Goal: Information Seeking & Learning: Learn about a topic

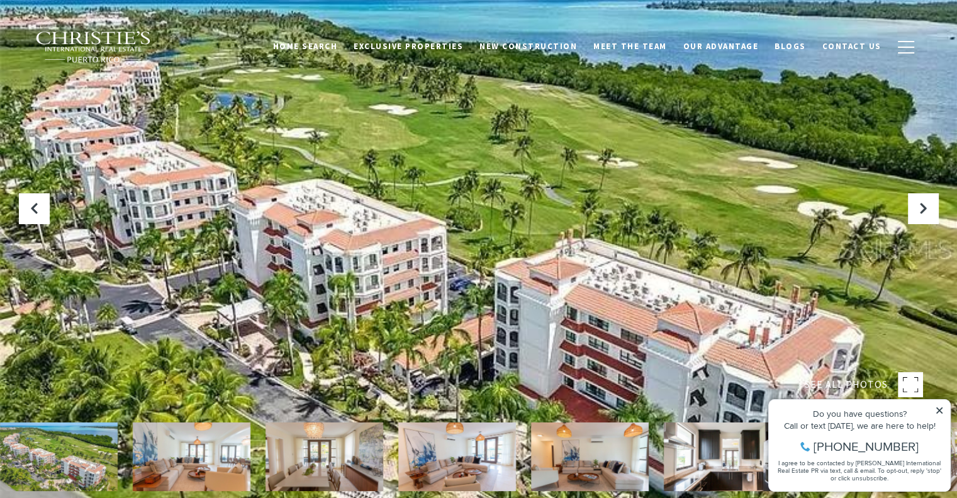
click at [941, 412] on icon at bounding box center [939, 410] width 6 height 6
click at [215, 462] on img at bounding box center [192, 456] width 118 height 69
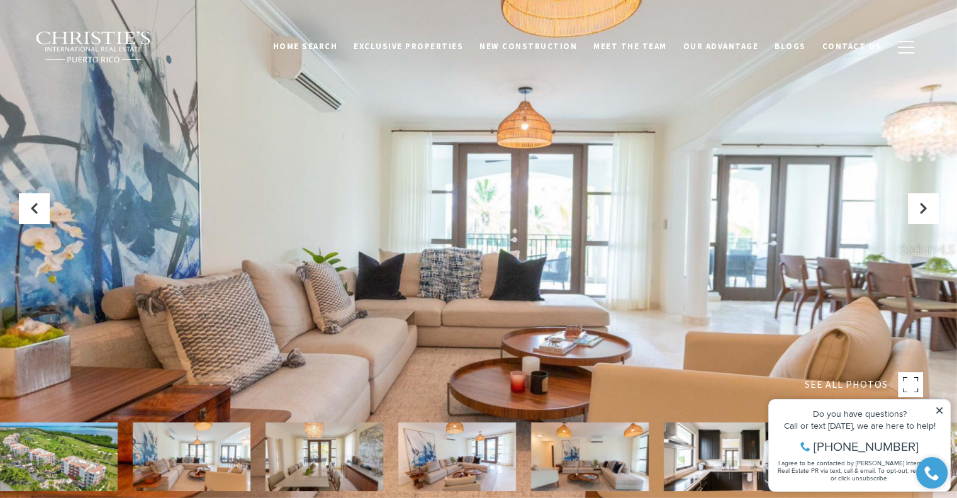
click at [328, 461] on img at bounding box center [325, 456] width 118 height 69
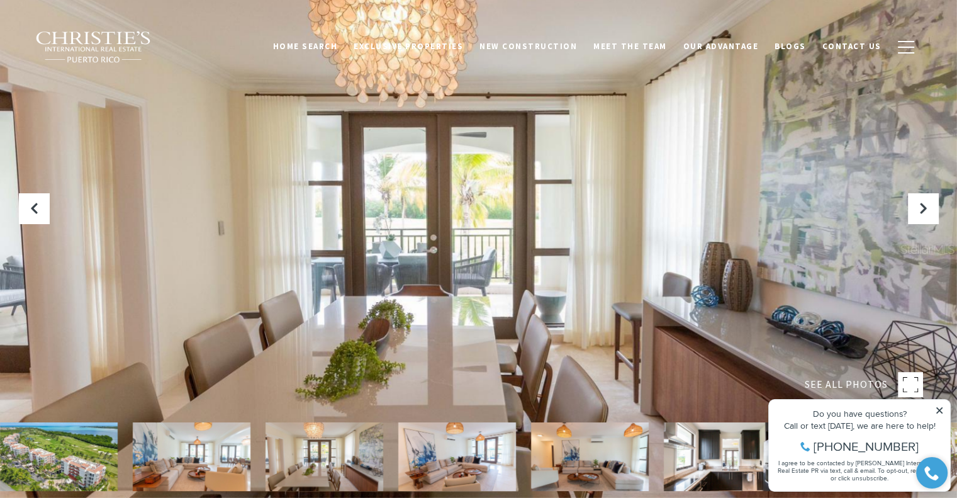
click at [446, 452] on img at bounding box center [457, 456] width 118 height 69
click at [578, 454] on img at bounding box center [590, 456] width 118 height 69
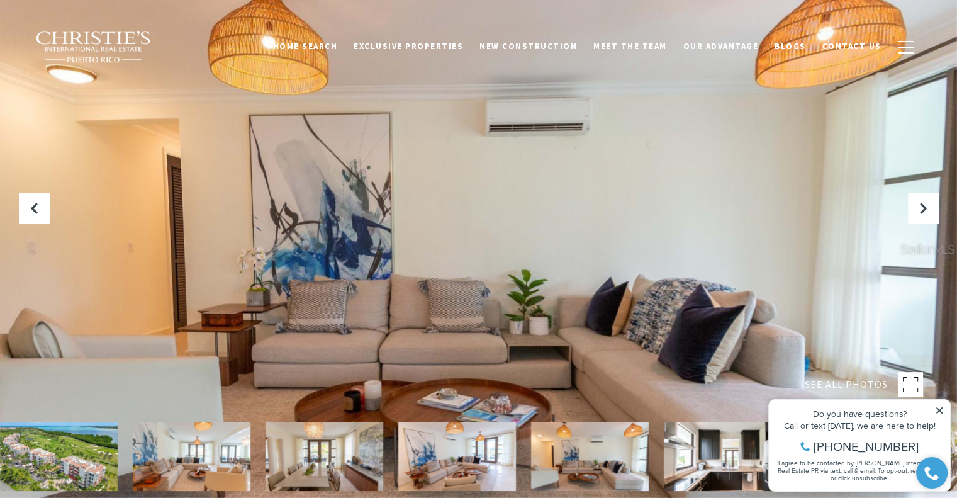
click at [668, 459] on img at bounding box center [723, 456] width 118 height 69
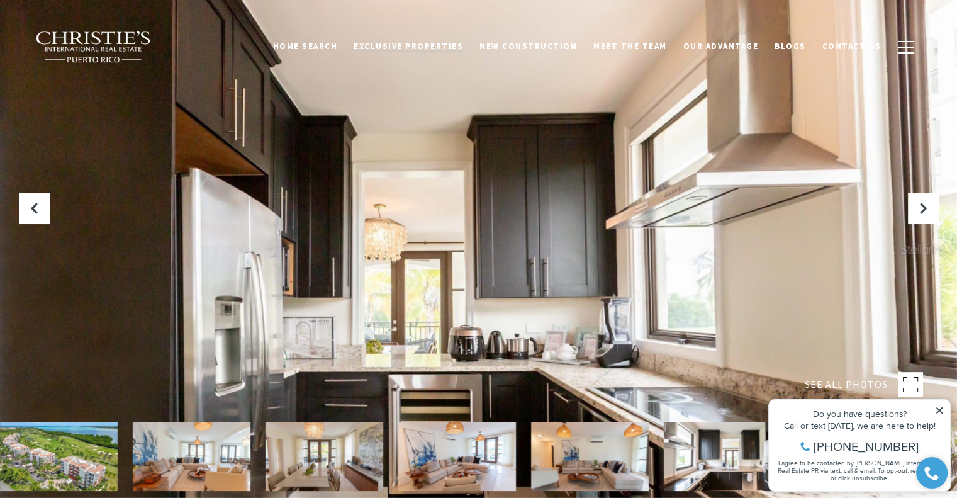
click at [428, 48] on span "Exclusive Properties" at bounding box center [408, 46] width 109 height 11
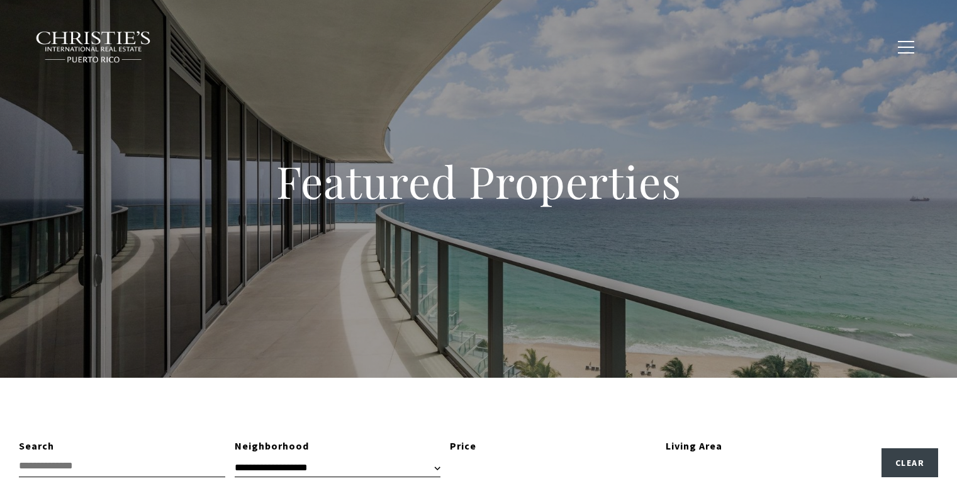
type input "**********"
type input "*********"
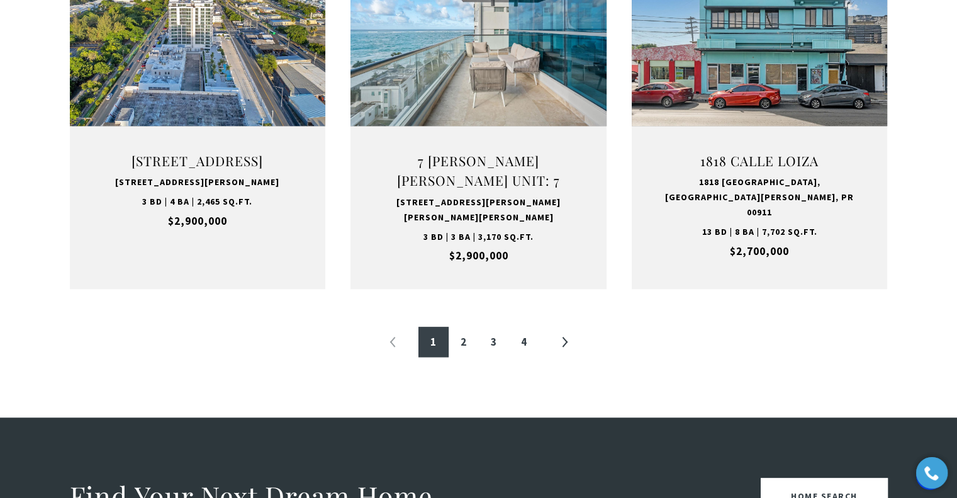
scroll to position [1384, 0]
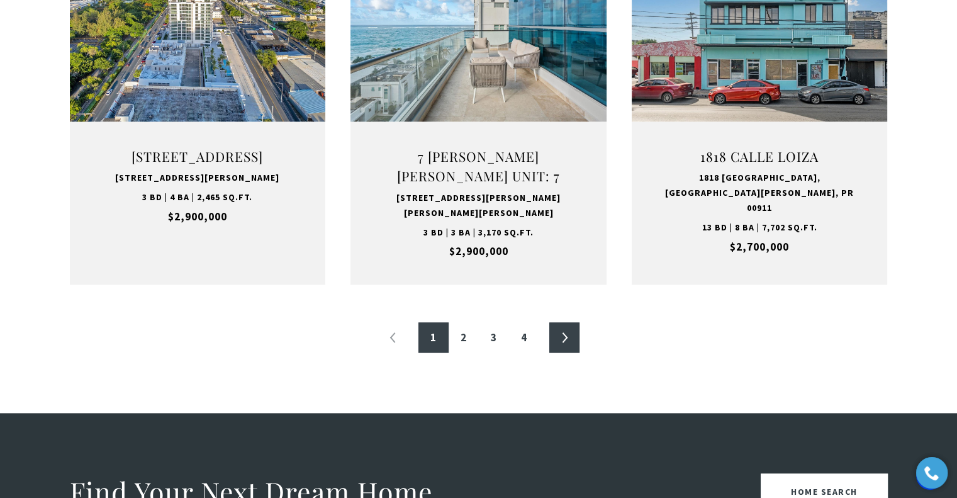
click at [563, 335] on link "»" at bounding box center [564, 337] width 30 height 30
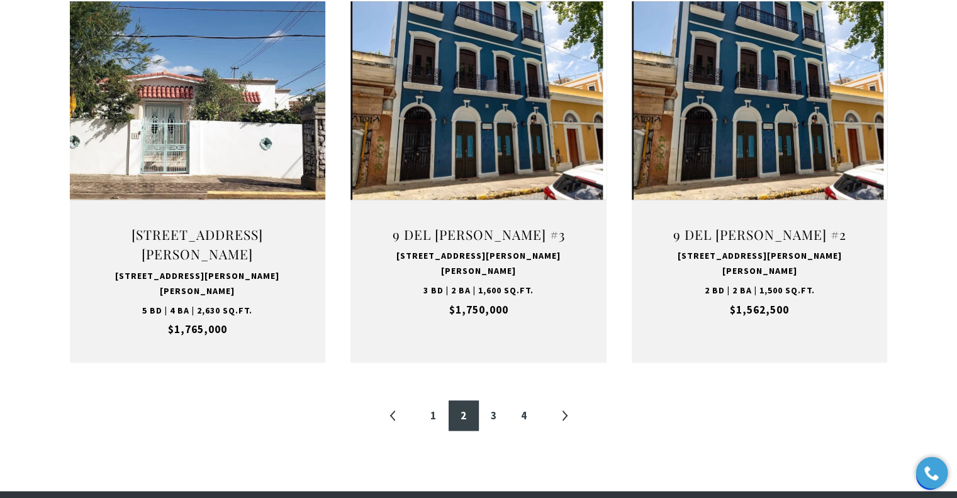
scroll to position [1321, 0]
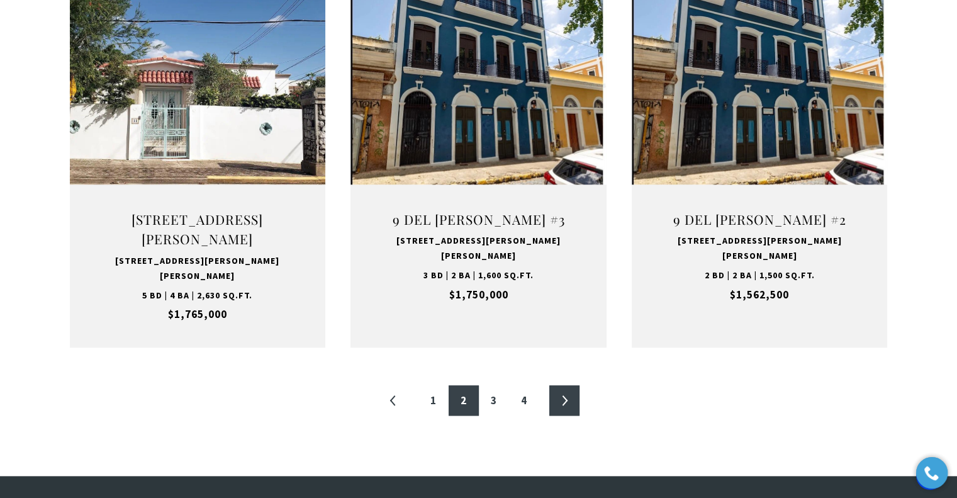
click at [565, 385] on link "»" at bounding box center [564, 400] width 30 height 30
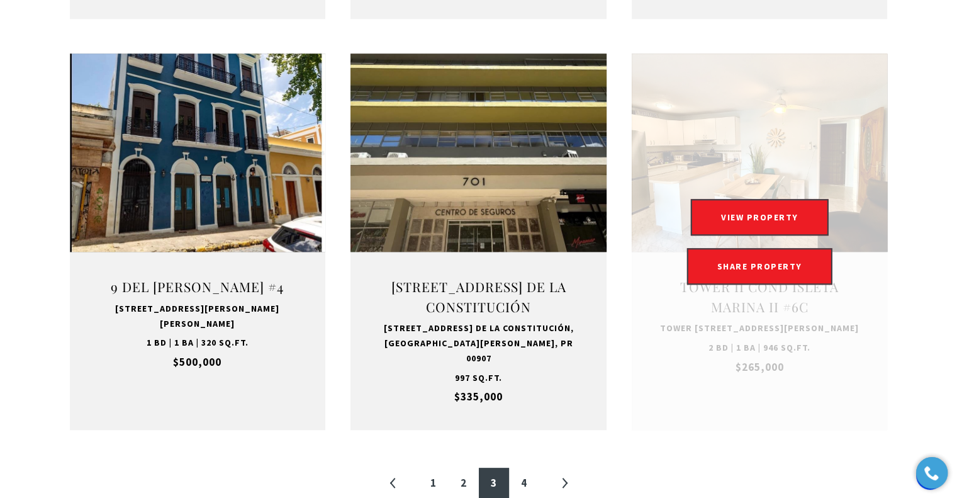
scroll to position [1259, 0]
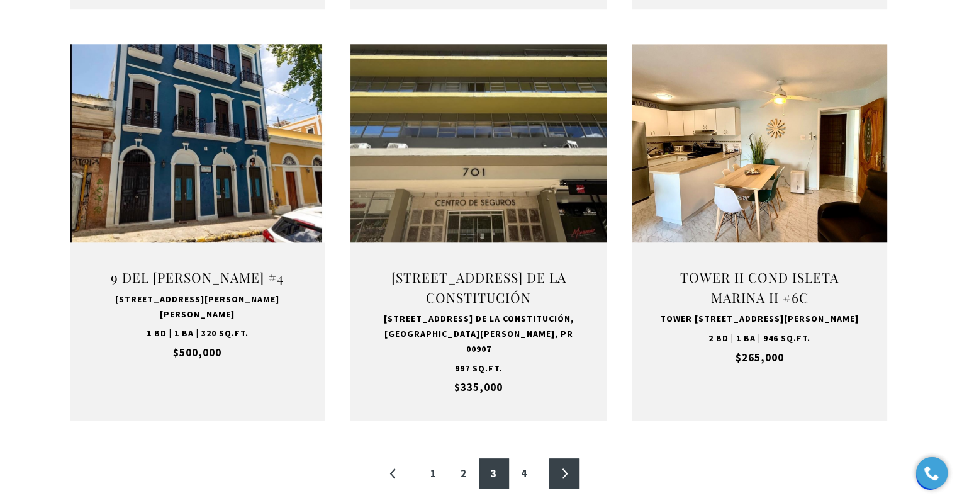
click at [565, 465] on link "»" at bounding box center [564, 473] width 30 height 30
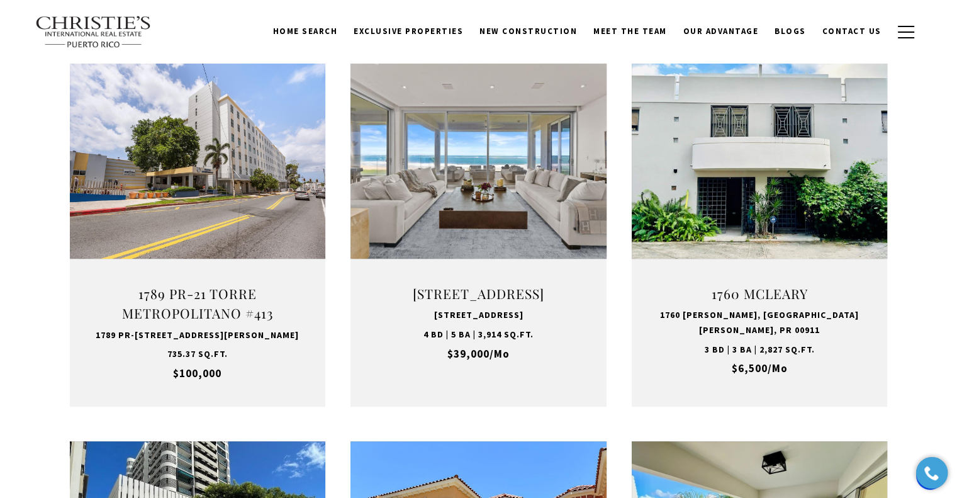
scroll to position [440, 0]
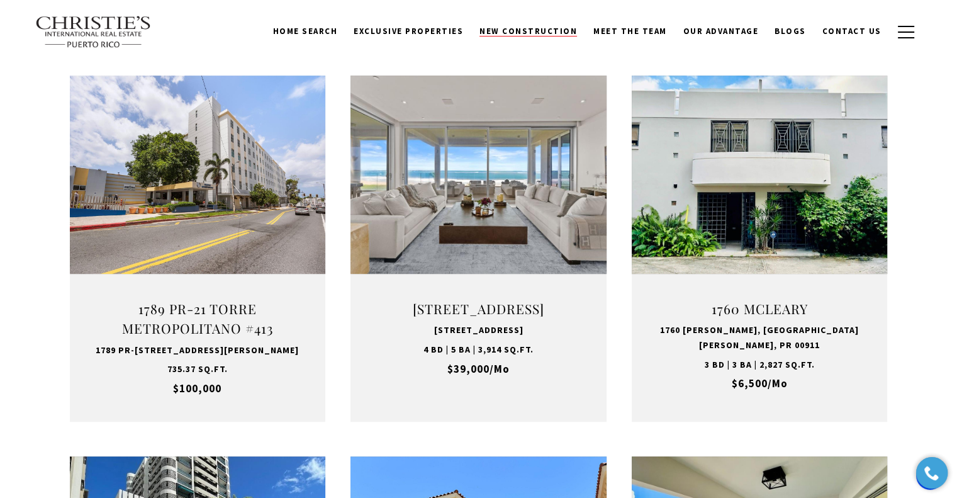
click at [529, 30] on span "New Construction" at bounding box center [529, 31] width 98 height 11
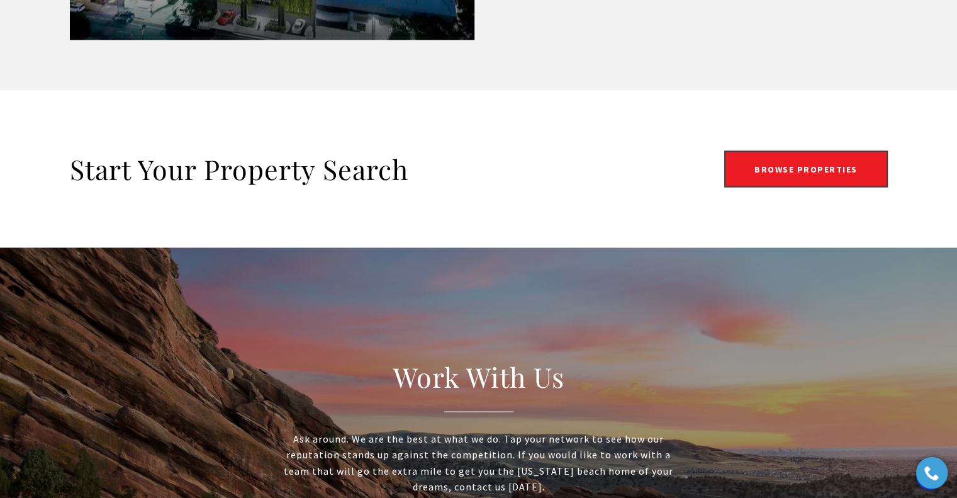
scroll to position [2328, 0]
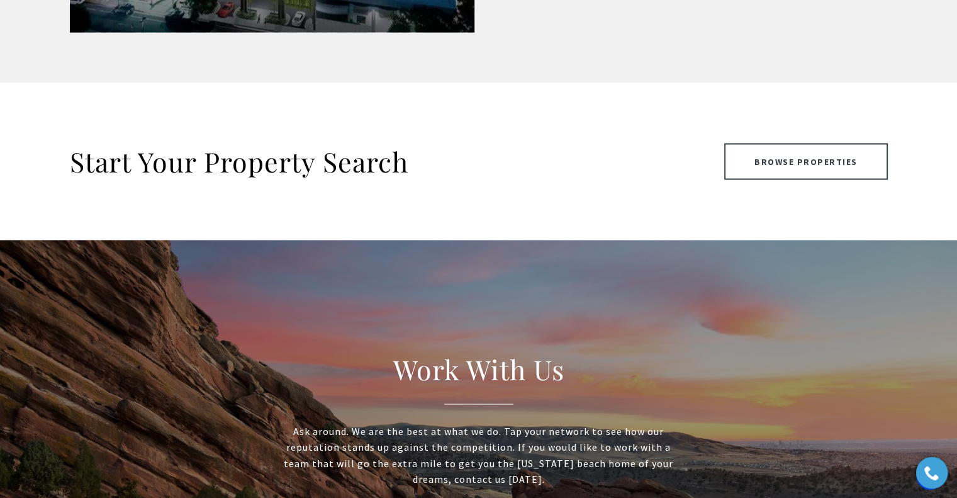
click at [801, 158] on link "Browse Properties" at bounding box center [806, 161] width 164 height 36
click at [804, 167] on link "Browse Properties" at bounding box center [806, 161] width 164 height 36
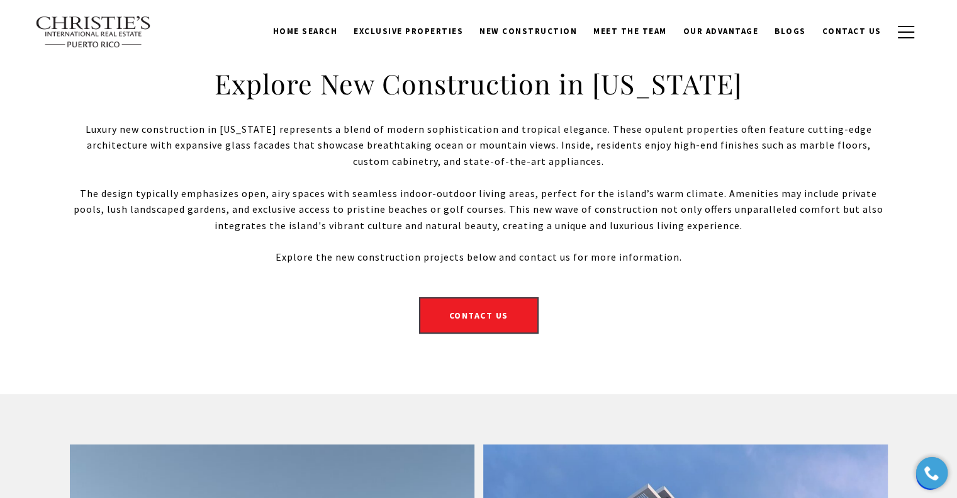
scroll to position [189, 0]
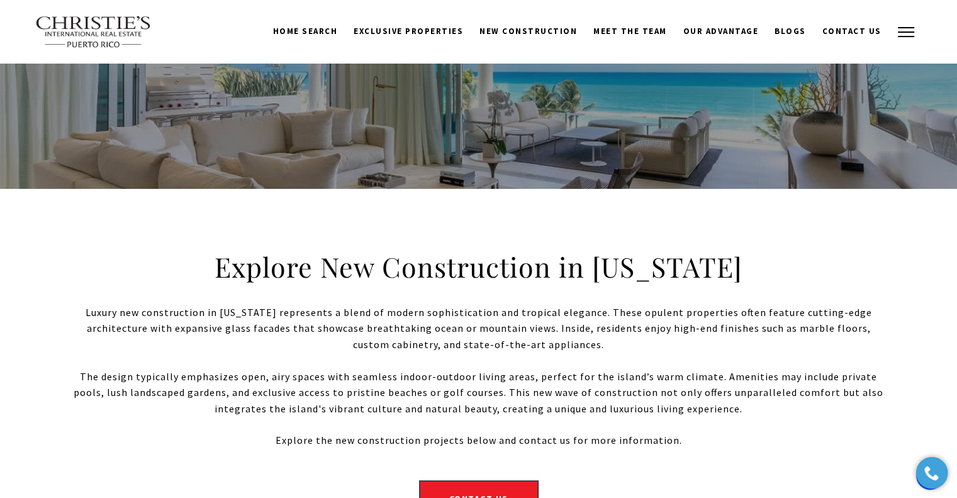
click at [914, 32] on span "button" at bounding box center [906, 31] width 16 height 1
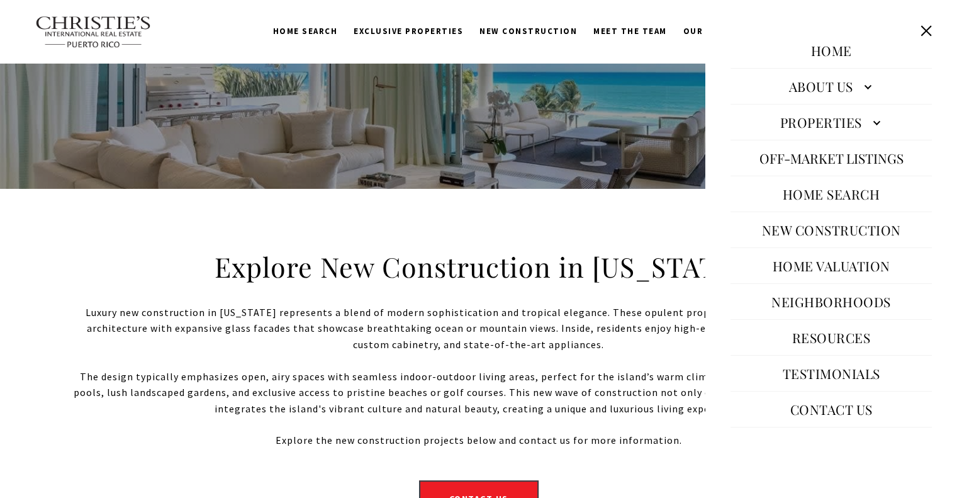
click at [876, 123] on link "Properties" at bounding box center [831, 122] width 201 height 30
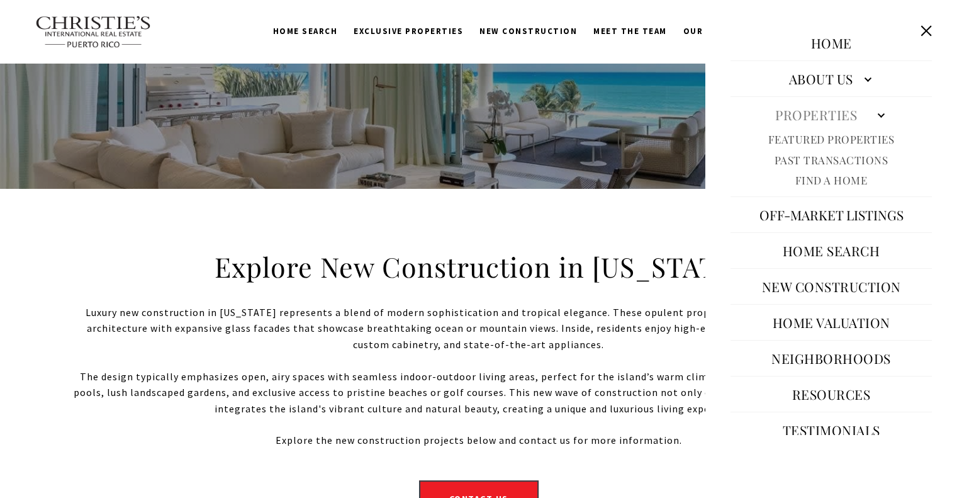
click at [844, 359] on link "Neighborhoods" at bounding box center [831, 358] width 132 height 30
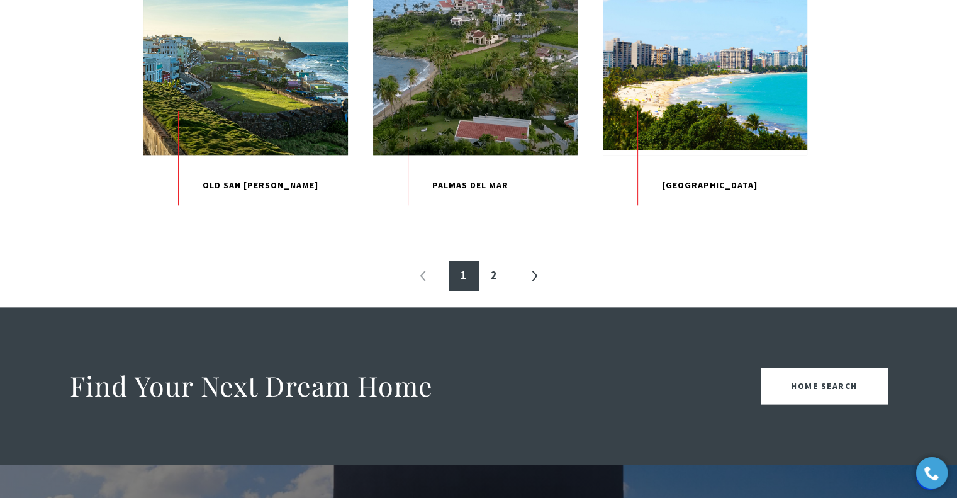
scroll to position [1447, 0]
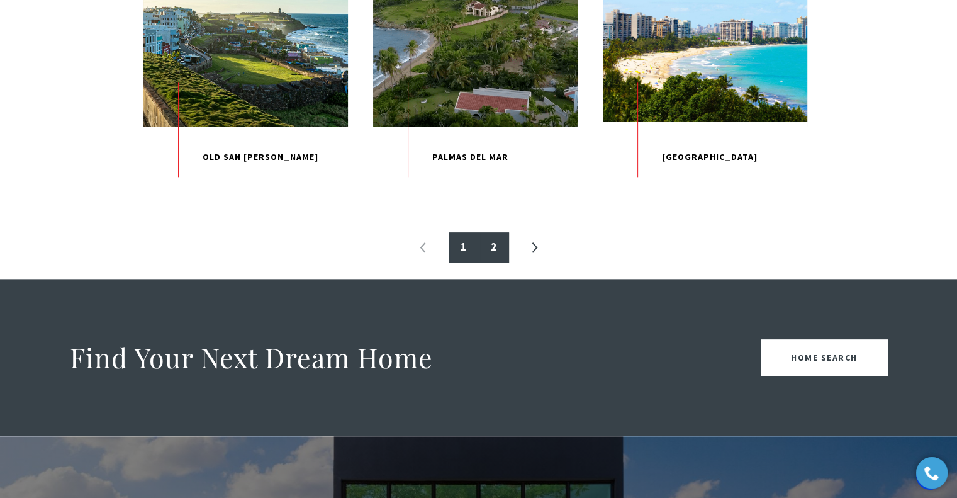
click at [483, 262] on link "2" at bounding box center [494, 247] width 30 height 30
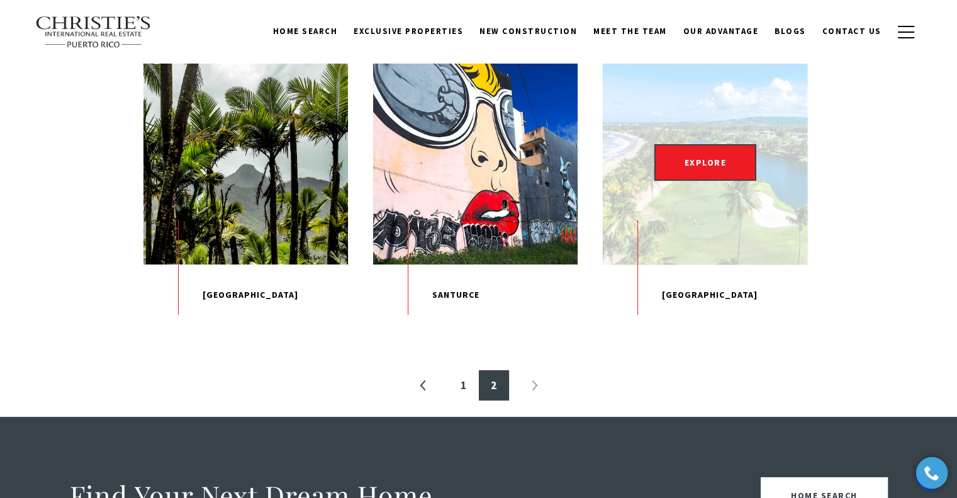
scroll to position [378, 0]
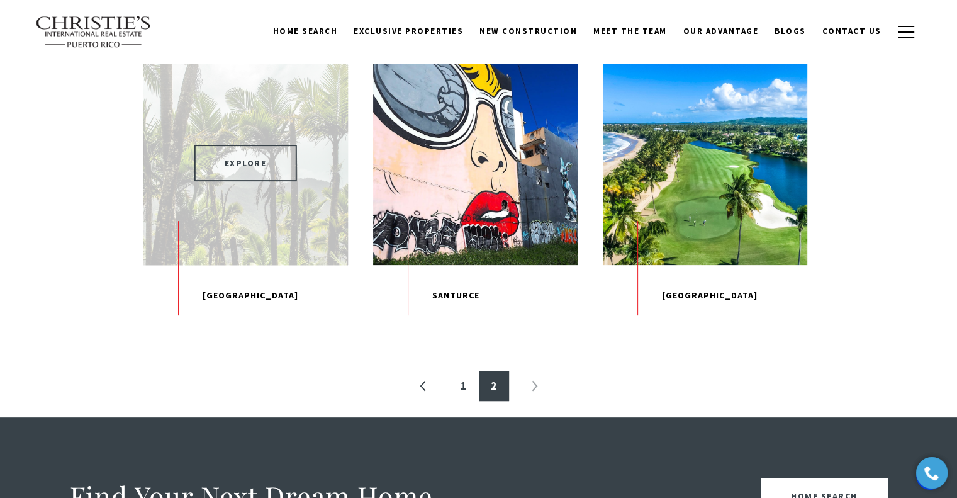
click at [254, 158] on span "EXPLORE" at bounding box center [245, 163] width 103 height 36
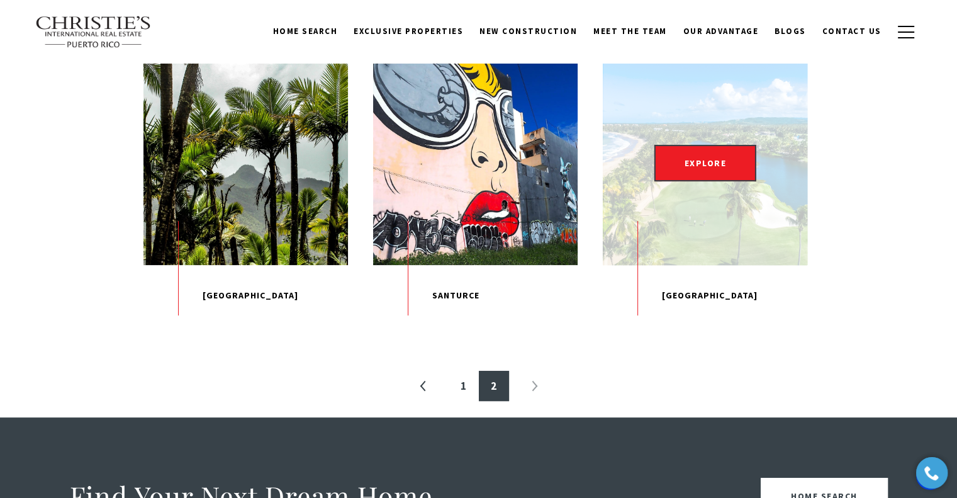
click at [722, 197] on div "EXPLORE" at bounding box center [705, 162] width 205 height 205
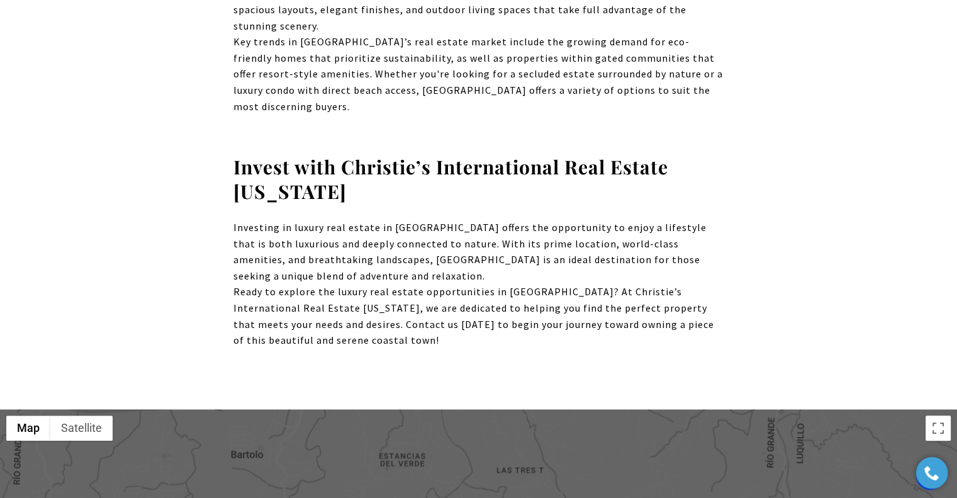
scroll to position [1070, 0]
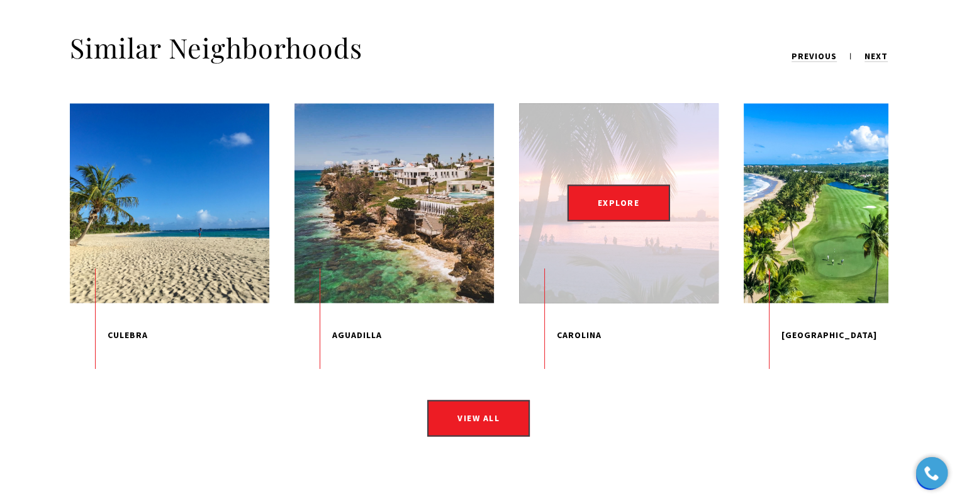
scroll to position [1825, 0]
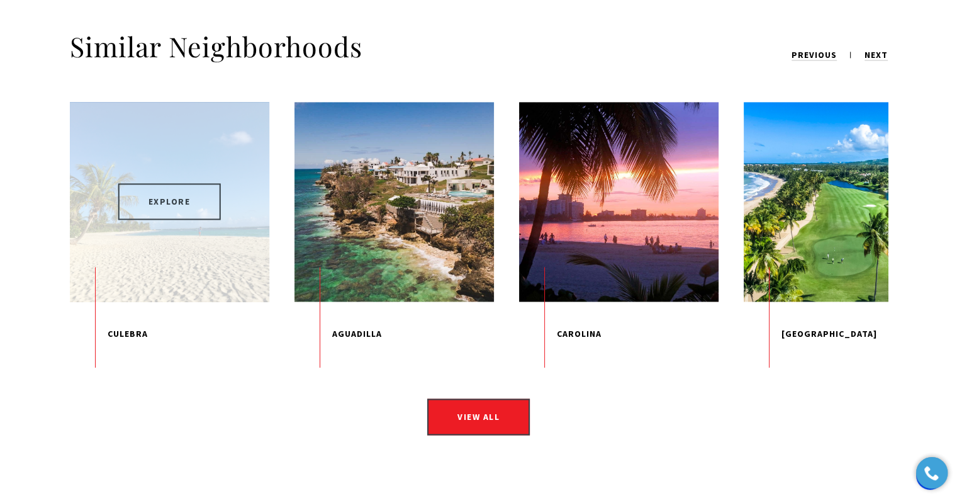
click at [177, 191] on span "EXPLORE" at bounding box center [169, 201] width 103 height 36
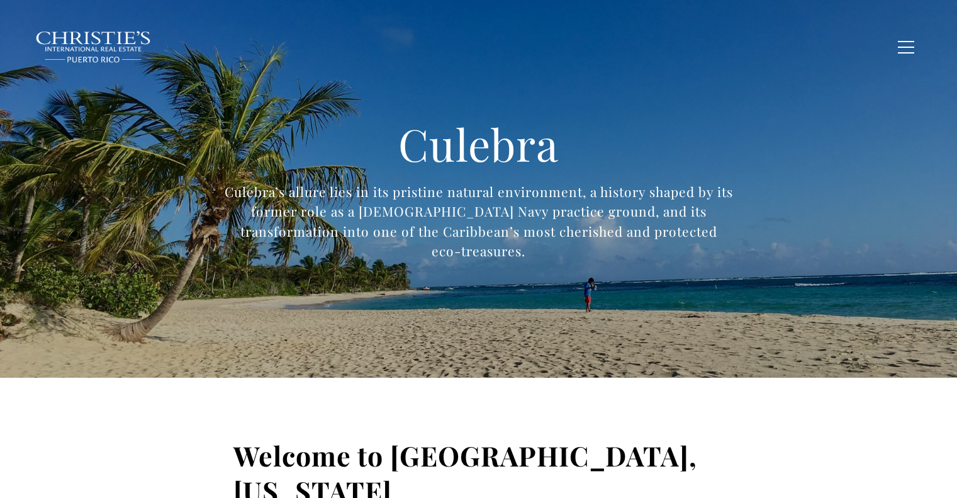
type input "**********"
type input "*********"
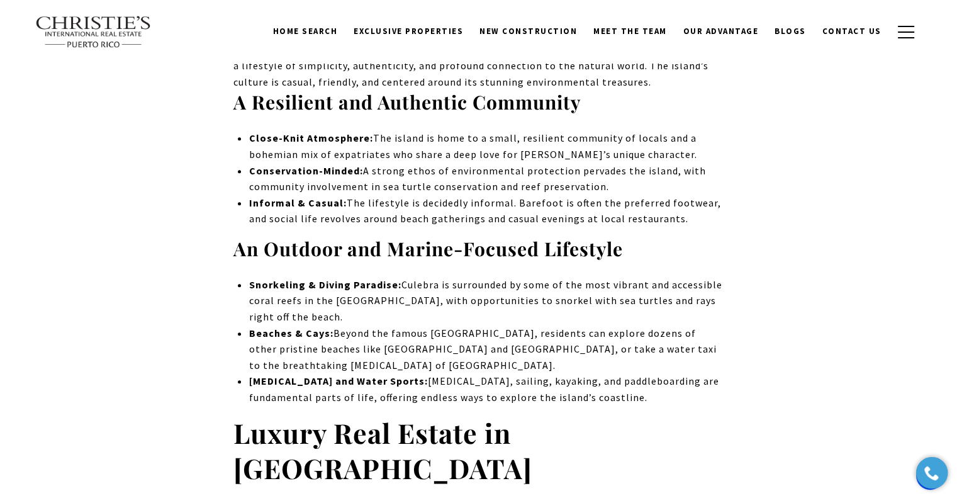
scroll to position [1133, 0]
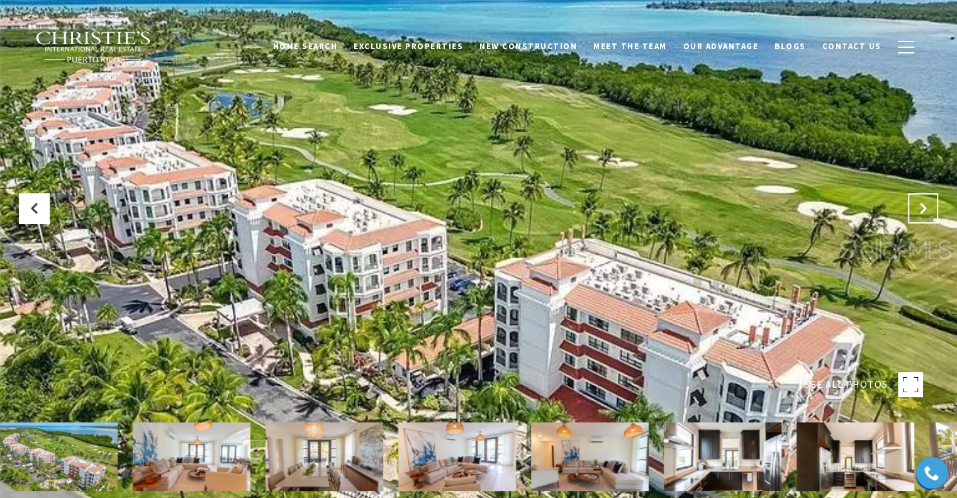
click at [926, 206] on icon "Next Slide" at bounding box center [923, 208] width 13 height 13
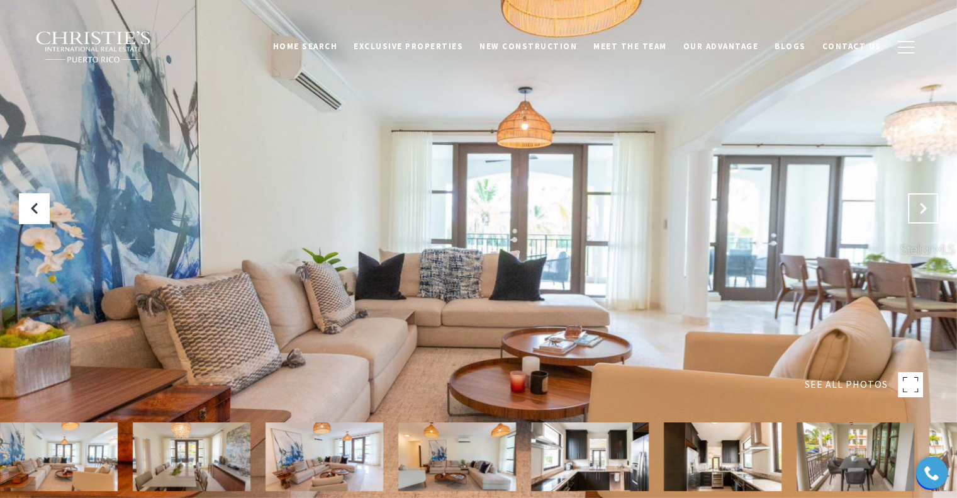
click at [926, 206] on icon "Next Slide" at bounding box center [923, 208] width 13 height 13
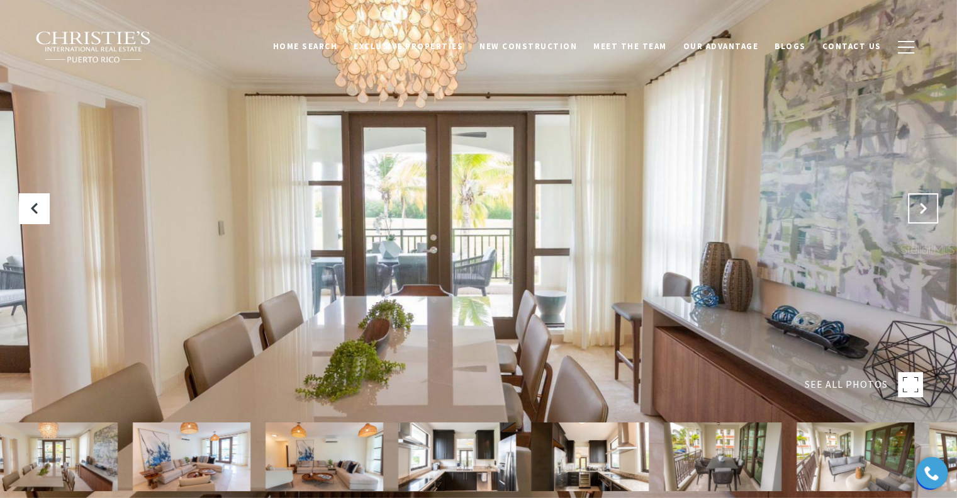
click at [926, 206] on icon "Next Slide" at bounding box center [923, 208] width 13 height 13
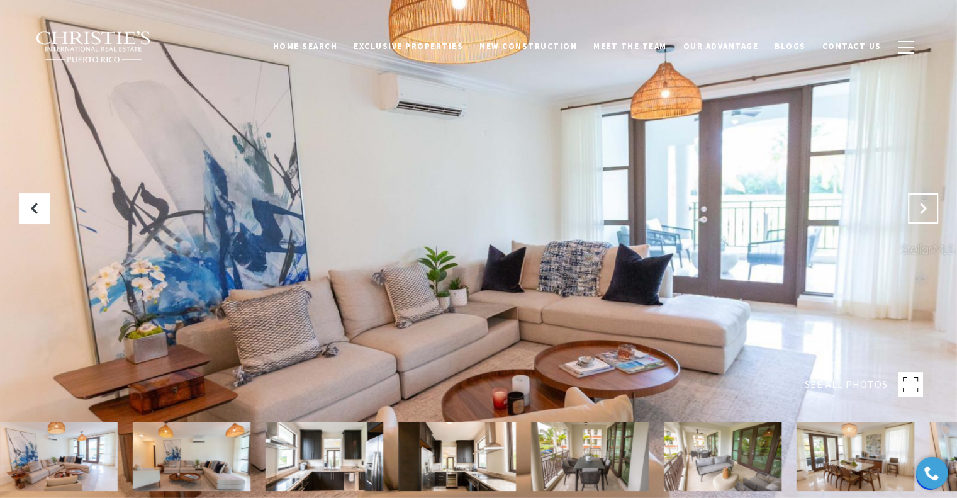
click at [926, 206] on icon "Next Slide" at bounding box center [923, 208] width 13 height 13
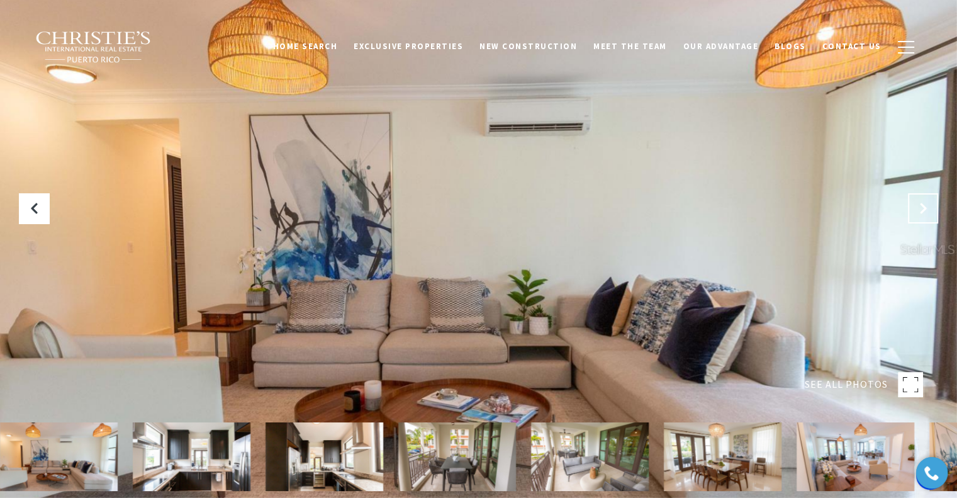
click at [926, 206] on icon "Next Slide" at bounding box center [923, 208] width 13 height 13
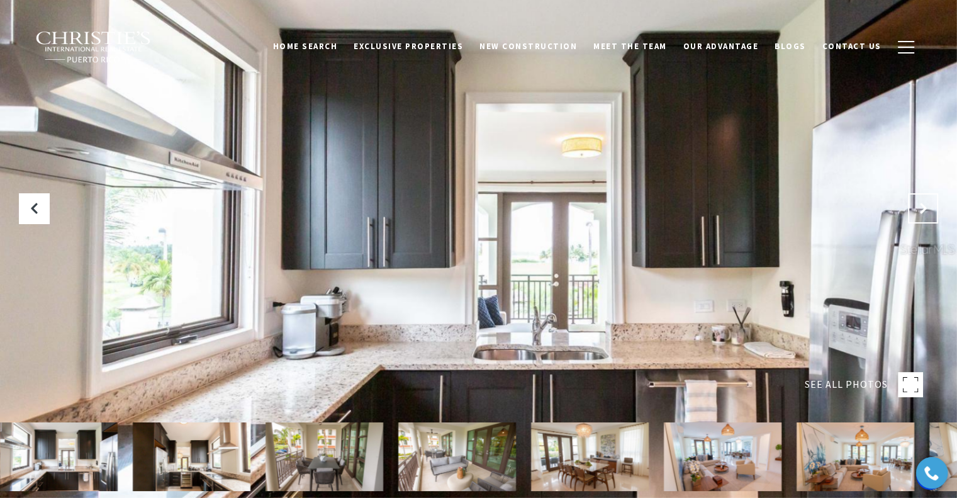
click at [926, 206] on icon "Next Slide" at bounding box center [923, 208] width 13 height 13
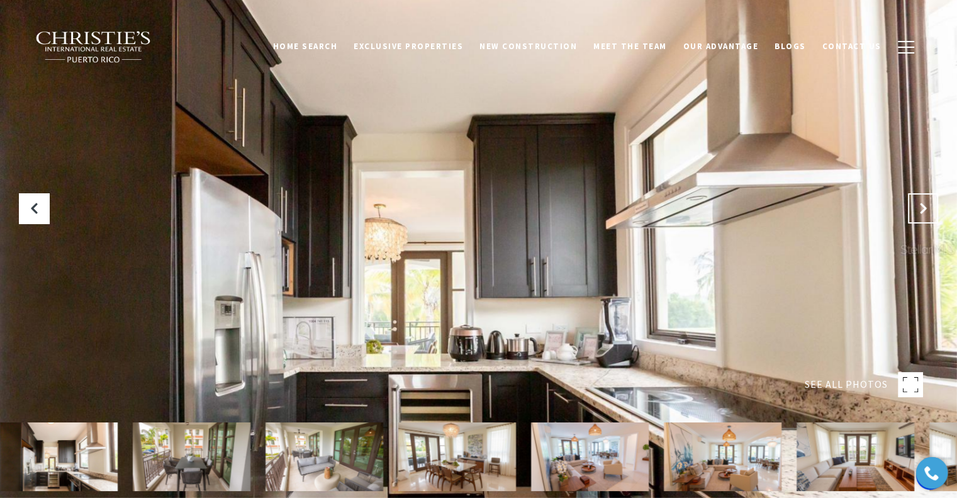
click at [926, 206] on icon "Next Slide" at bounding box center [923, 208] width 13 height 13
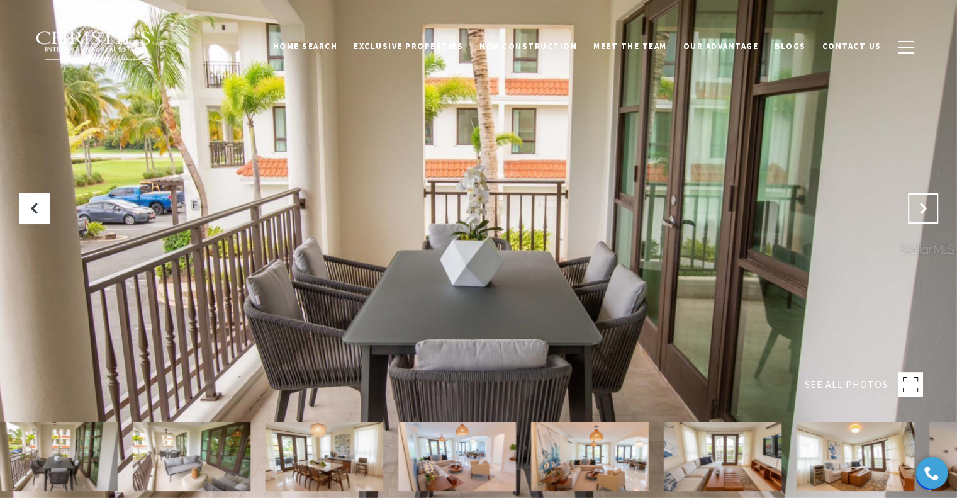
click at [926, 206] on icon "Next Slide" at bounding box center [923, 208] width 13 height 13
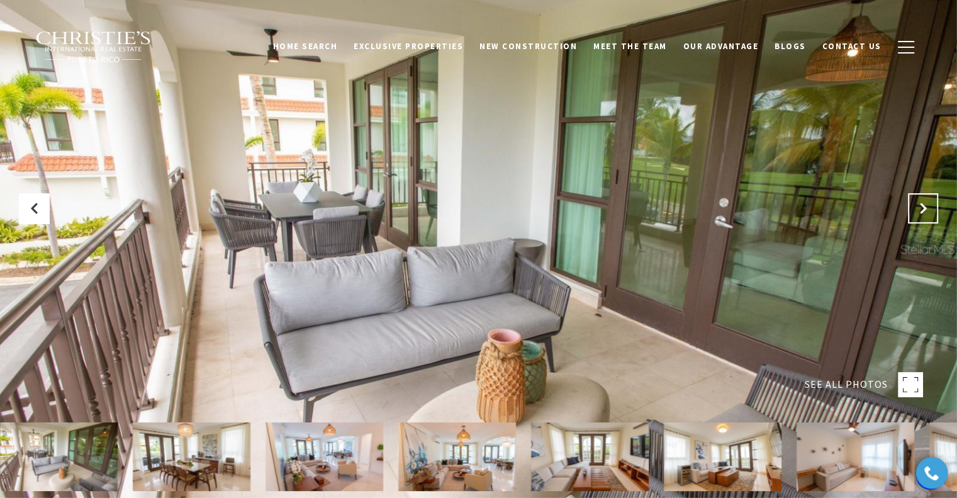
click at [926, 206] on icon "Next Slide" at bounding box center [923, 208] width 13 height 13
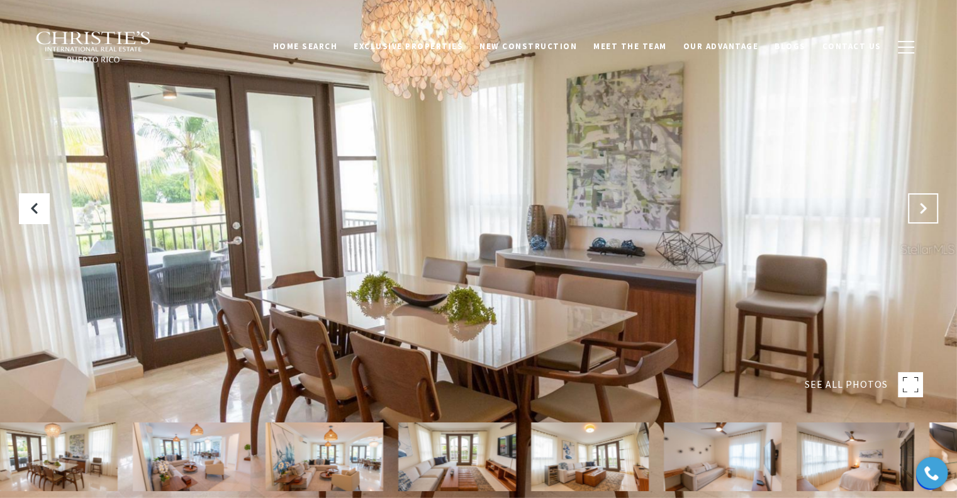
click at [926, 206] on icon "Next Slide" at bounding box center [923, 208] width 13 height 13
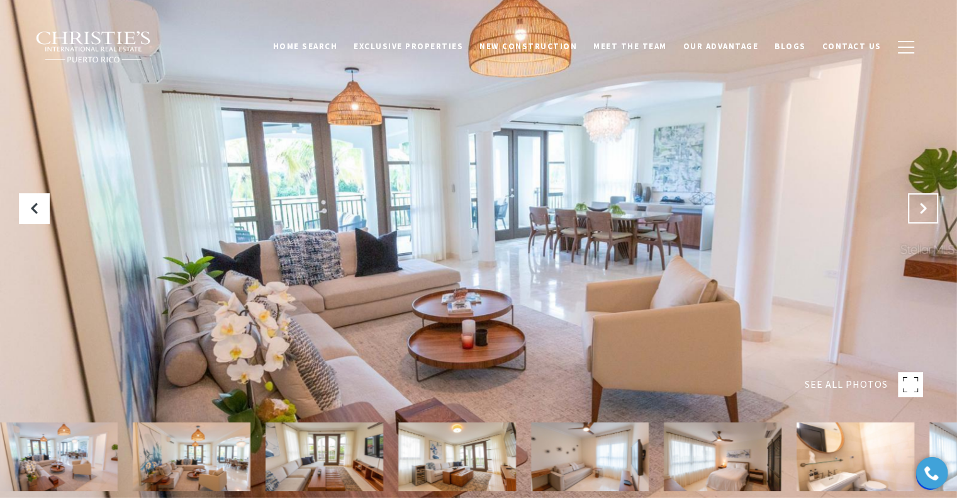
click at [926, 206] on icon "Next Slide" at bounding box center [923, 208] width 13 height 13
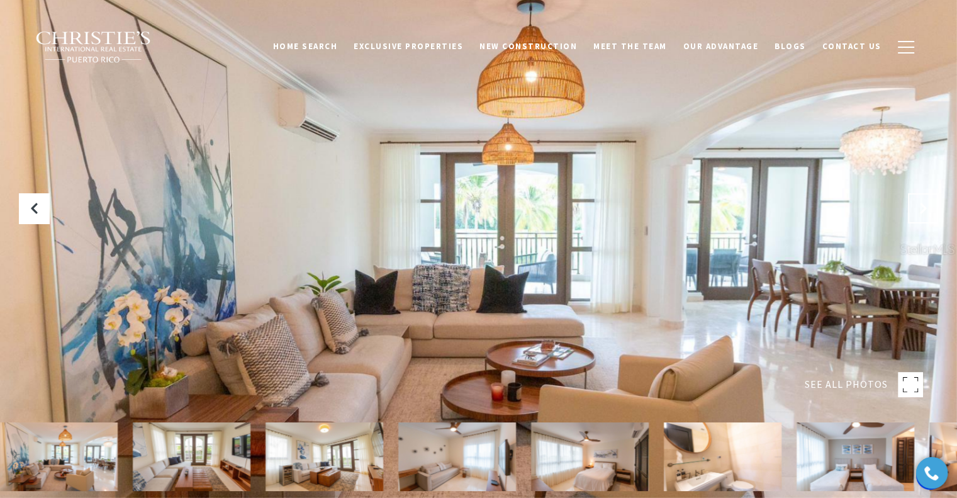
click at [919, 206] on icon "Next Slide" at bounding box center [923, 208] width 13 height 13
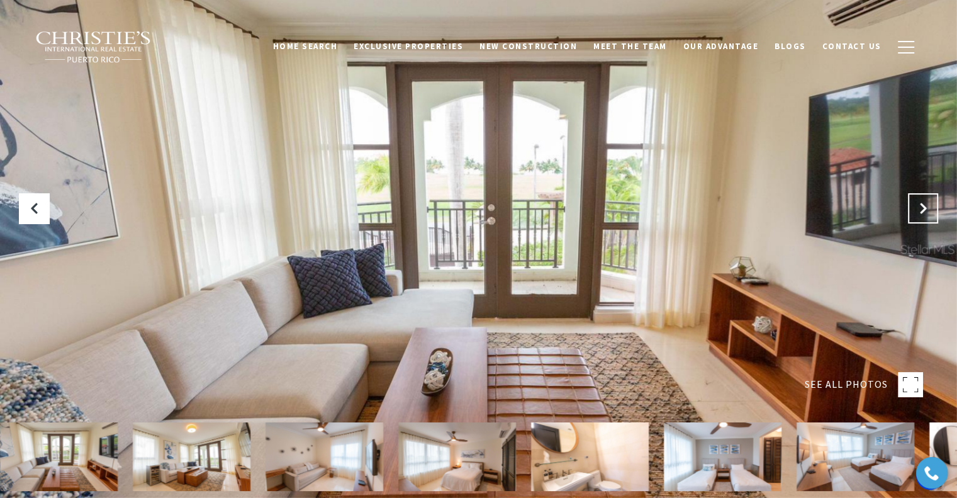
click at [919, 206] on icon "Next Slide" at bounding box center [923, 208] width 13 height 13
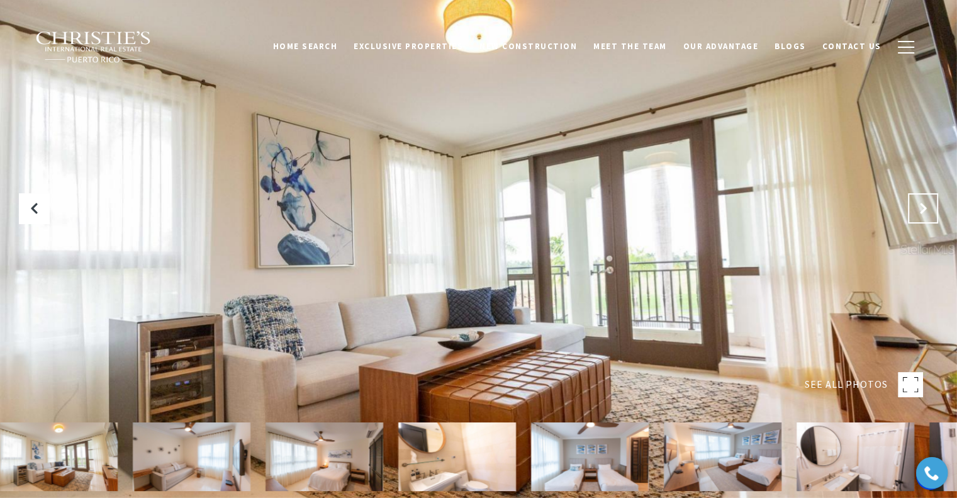
click at [919, 206] on icon "Next Slide" at bounding box center [923, 208] width 13 height 13
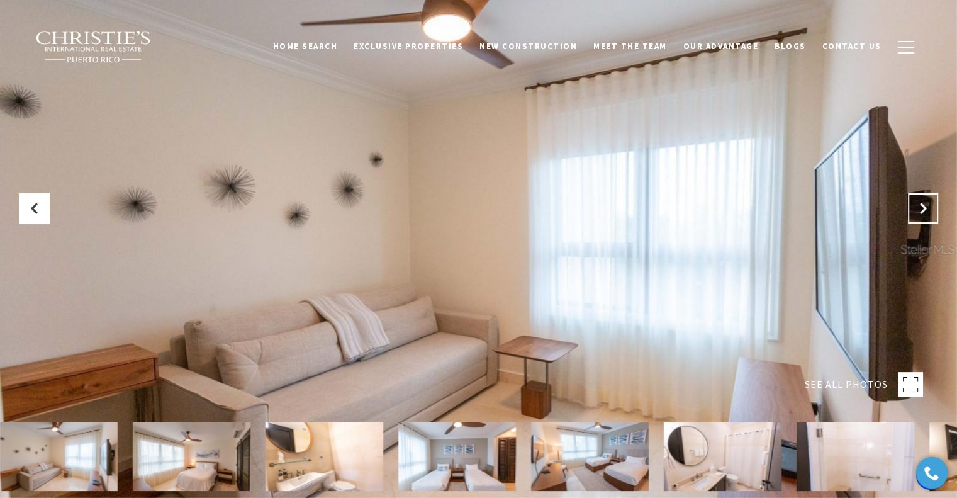
click at [919, 206] on icon "Next Slide" at bounding box center [923, 208] width 13 height 13
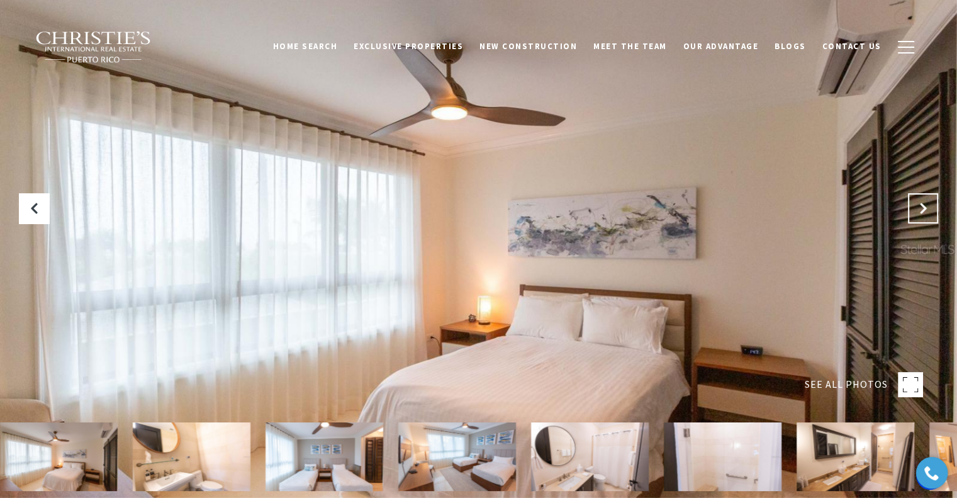
click at [919, 206] on icon "Next Slide" at bounding box center [923, 208] width 13 height 13
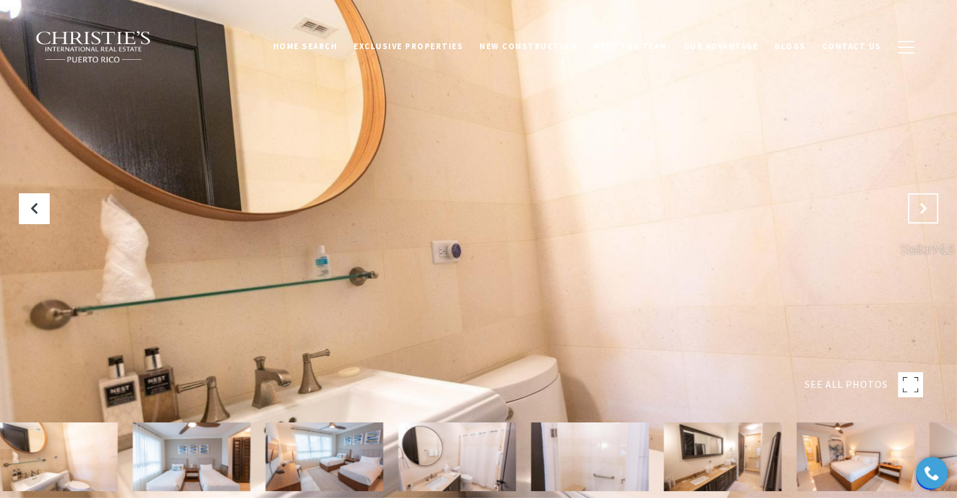
click at [919, 206] on icon "Next Slide" at bounding box center [923, 208] width 13 height 13
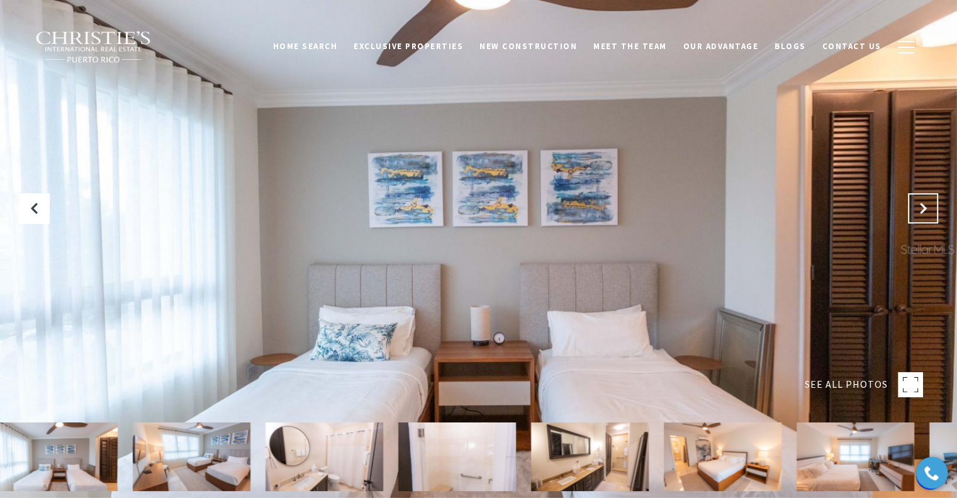
click at [919, 206] on icon "Next Slide" at bounding box center [923, 208] width 13 height 13
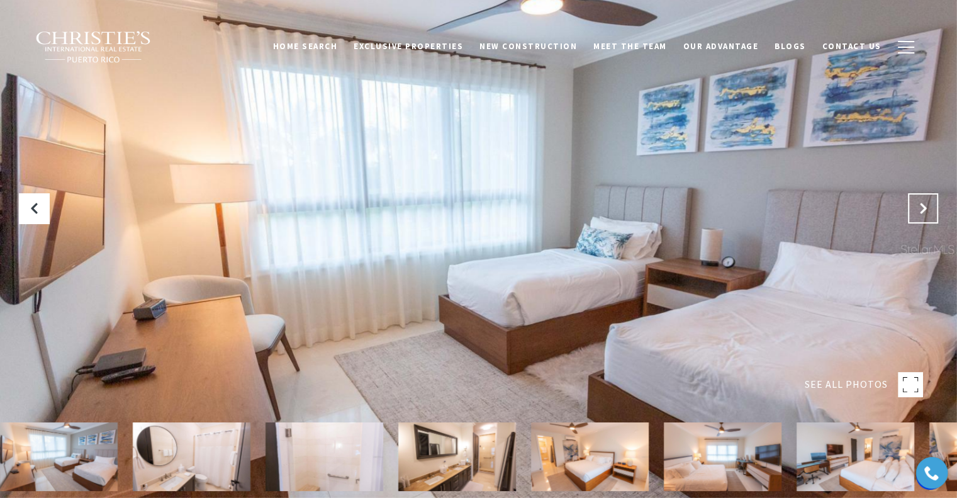
click at [919, 206] on icon "Next Slide" at bounding box center [923, 208] width 13 height 13
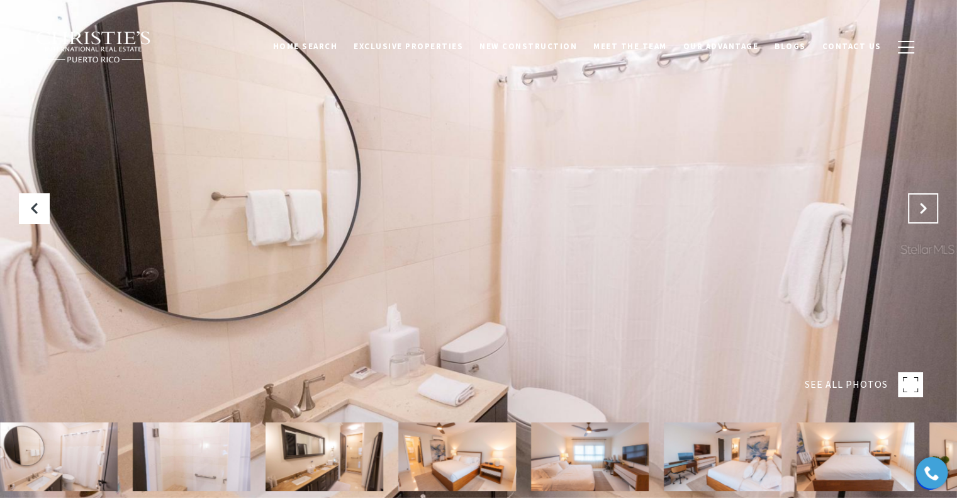
click at [919, 206] on icon "Next Slide" at bounding box center [923, 208] width 13 height 13
click at [909, 383] on rect at bounding box center [910, 384] width 25 height 25
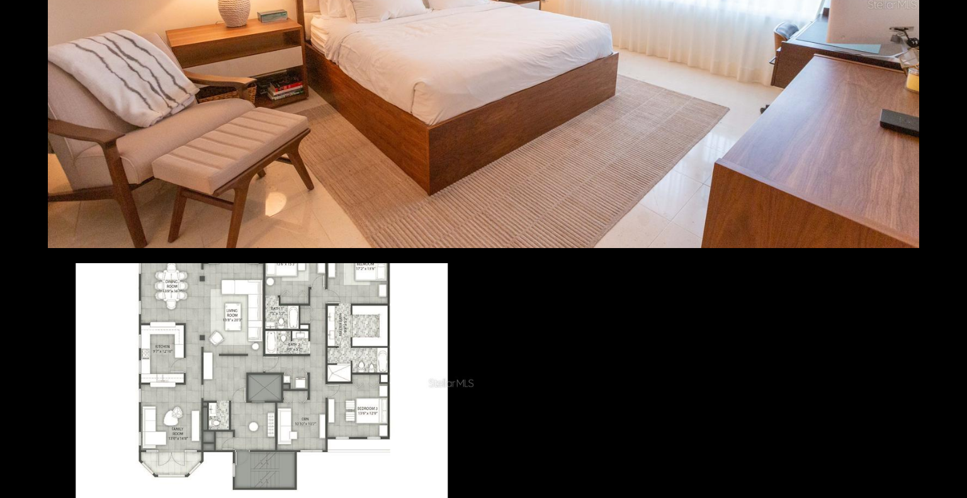
scroll to position [7106, 0]
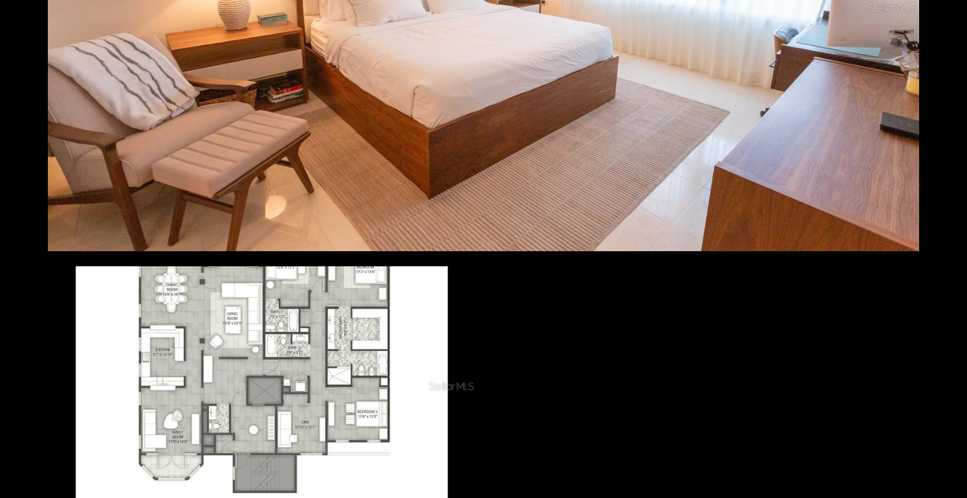
click at [279, 366] on div at bounding box center [262, 386] width 428 height 240
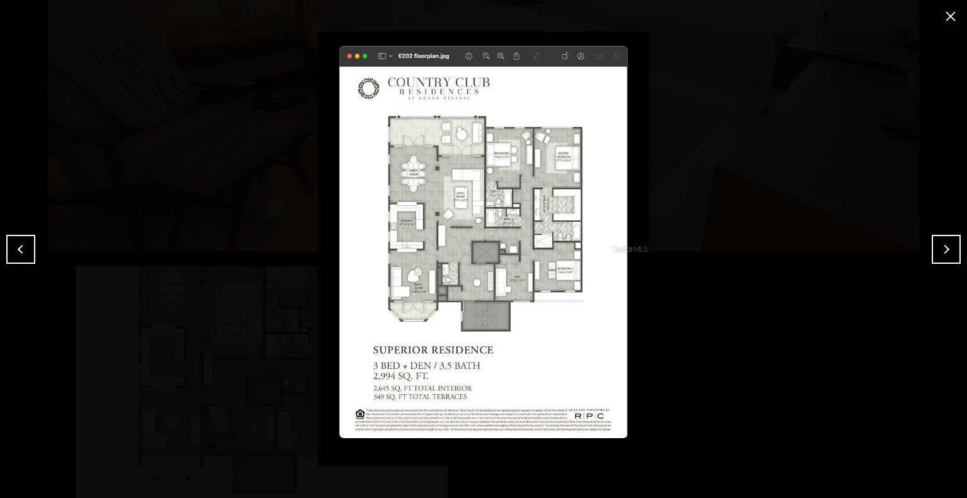
click at [465, 193] on img at bounding box center [483, 248] width 904 height 435
